Goal: Check status: Check status

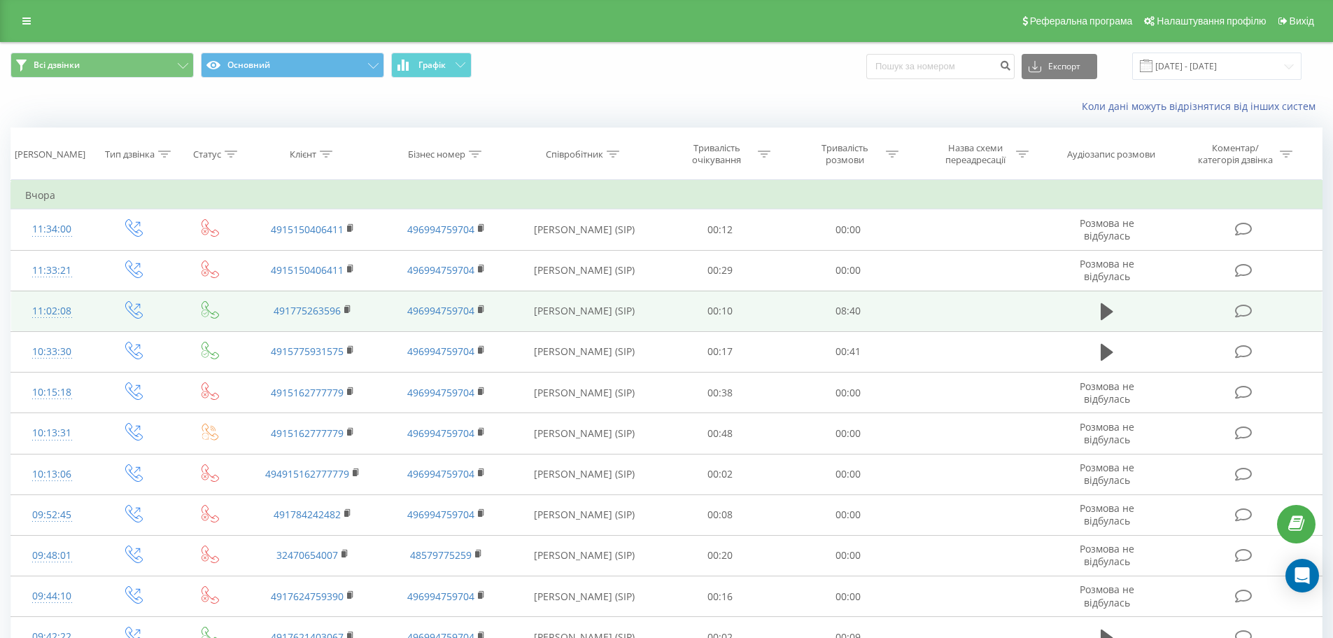
click at [834, 307] on td "08:40" at bounding box center [849, 310] width 128 height 41
click at [1109, 317] on icon at bounding box center [1107, 312] width 13 height 20
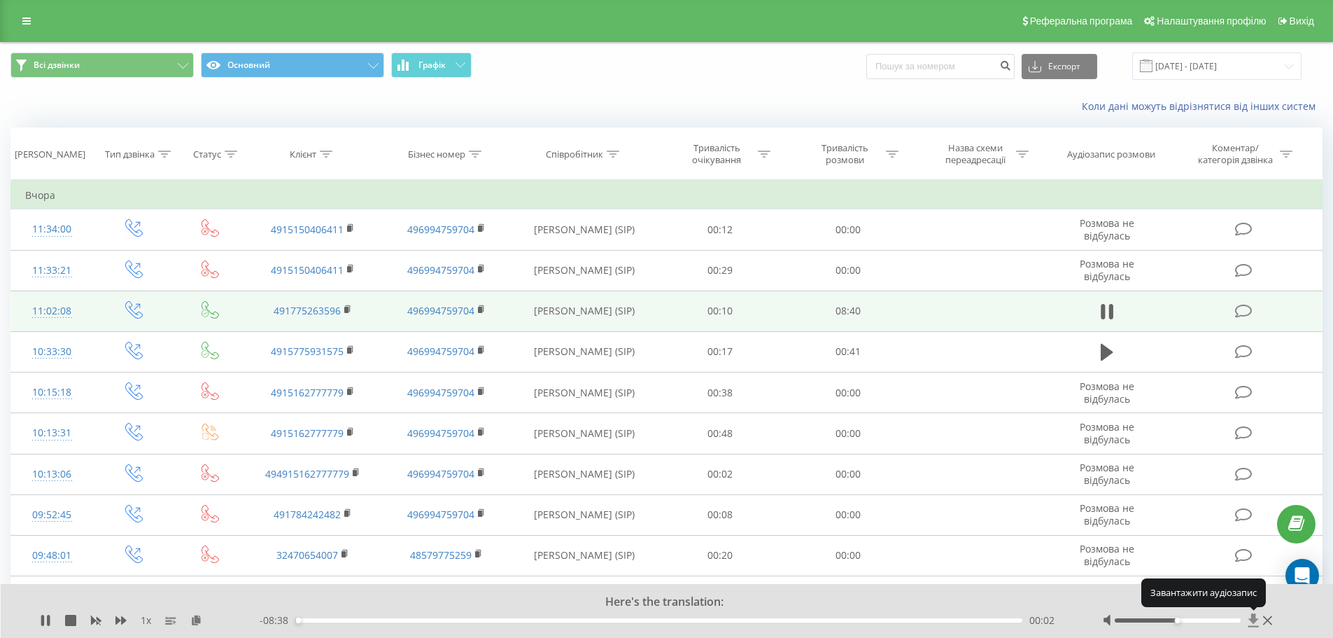
click at [1254, 625] on icon at bounding box center [1254, 620] width 12 height 14
click at [368, 620] on div "00:04" at bounding box center [659, 620] width 728 height 4
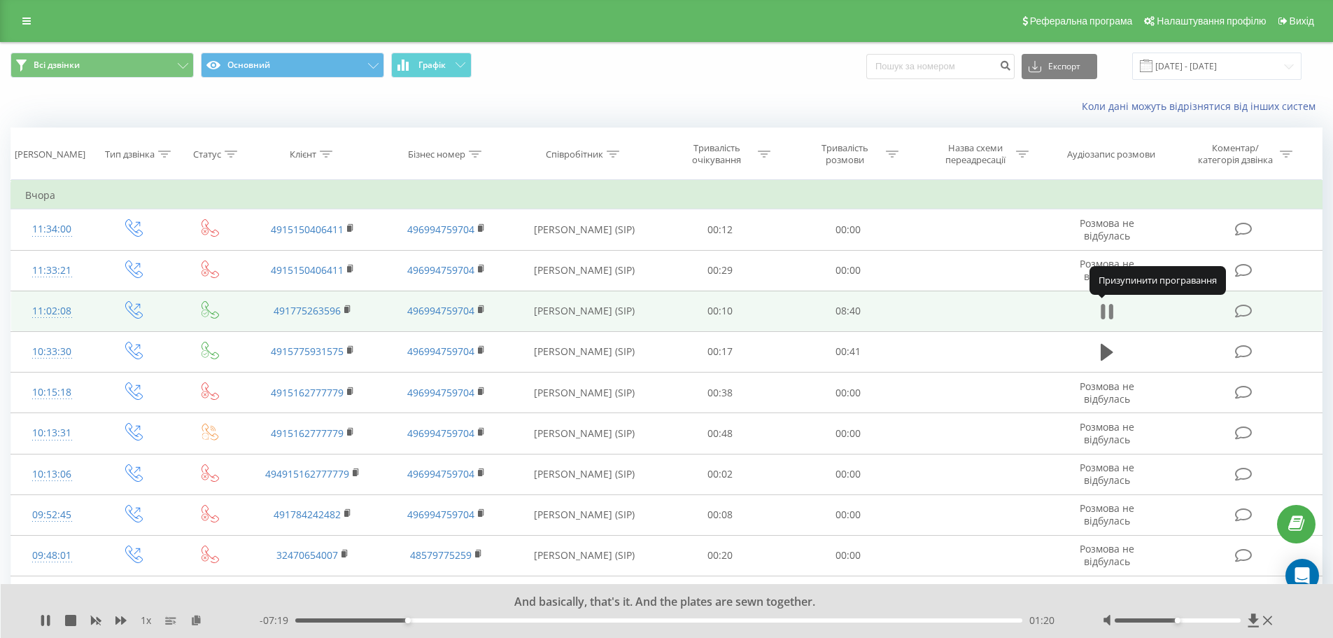
click at [1108, 304] on icon at bounding box center [1107, 312] width 13 height 20
click at [1259, 73] on input "[DATE] - [DATE]" at bounding box center [1217, 65] width 169 height 27
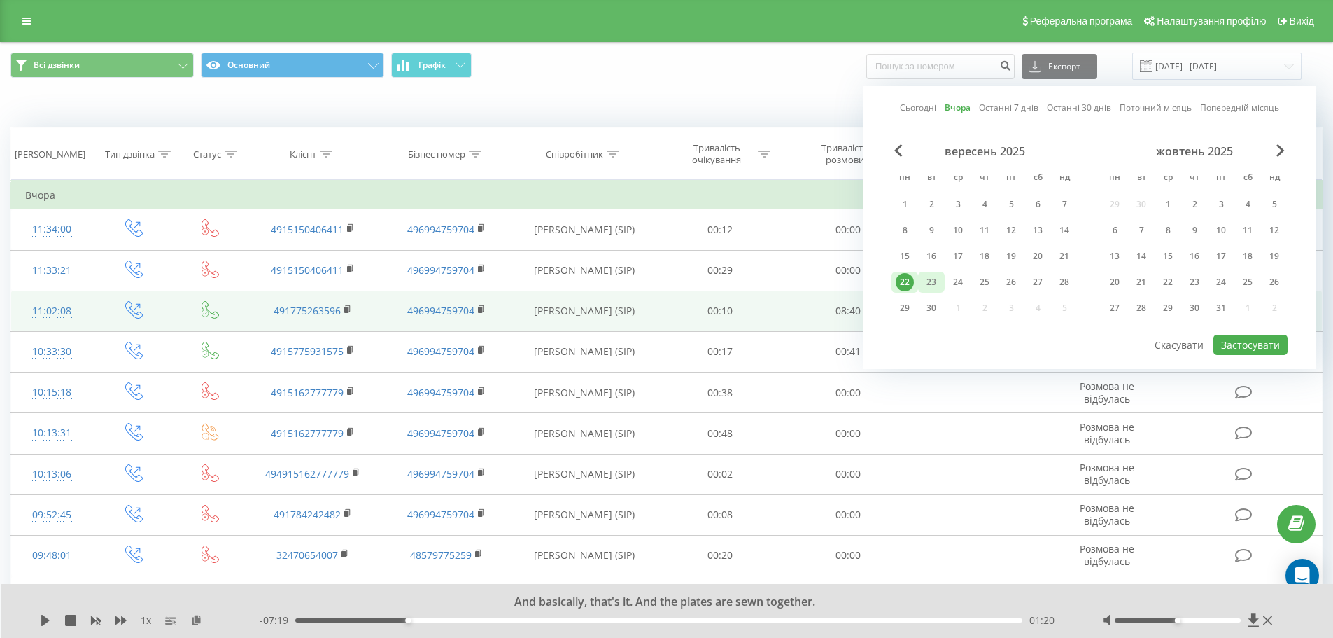
click at [932, 274] on div "23" at bounding box center [932, 282] width 18 height 18
click at [1249, 336] on button "Застосувати" at bounding box center [1251, 345] width 74 height 20
type input "[DATE] - [DATE]"
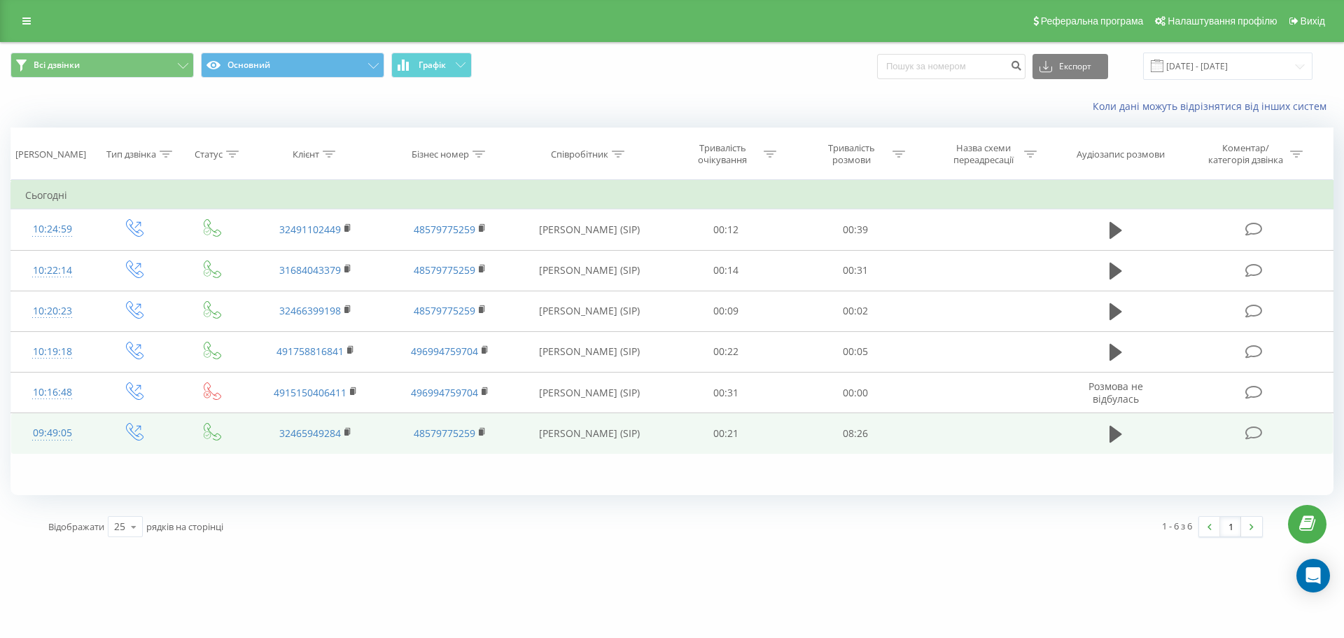
click at [743, 440] on td "00:21" at bounding box center [725, 433] width 129 height 41
click at [1109, 437] on button at bounding box center [1115, 433] width 21 height 21
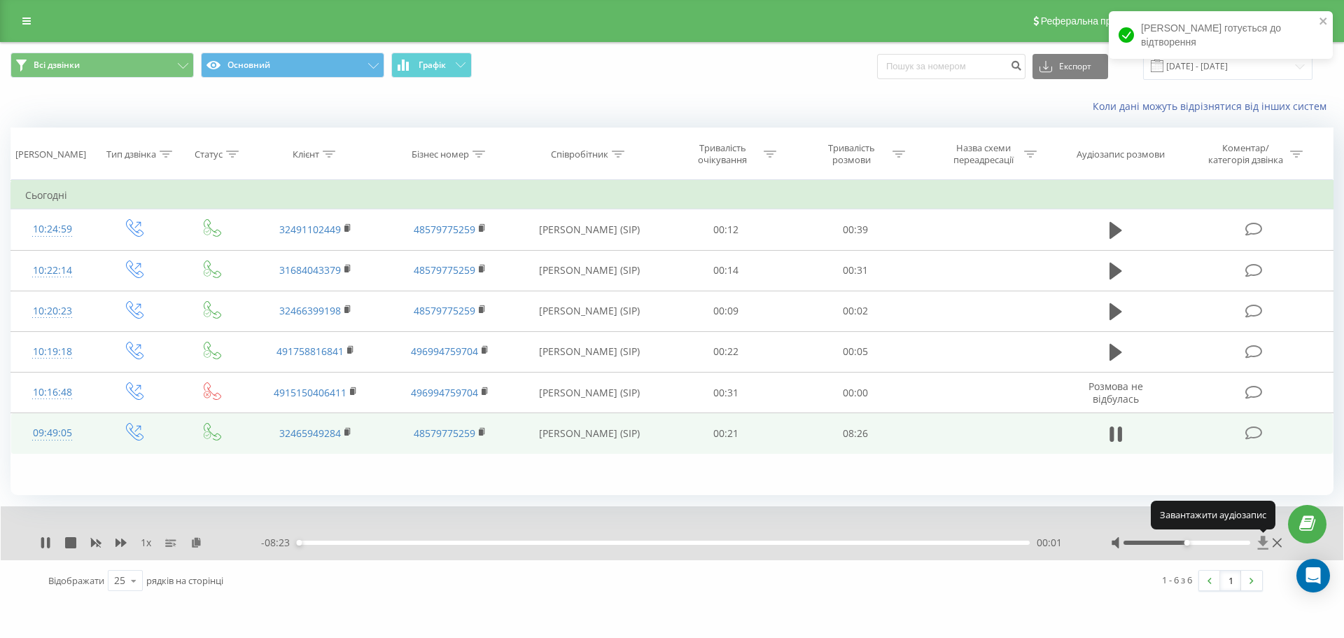
click at [1261, 545] on icon at bounding box center [1263, 542] width 12 height 14
